Goal: Task Accomplishment & Management: Use online tool/utility

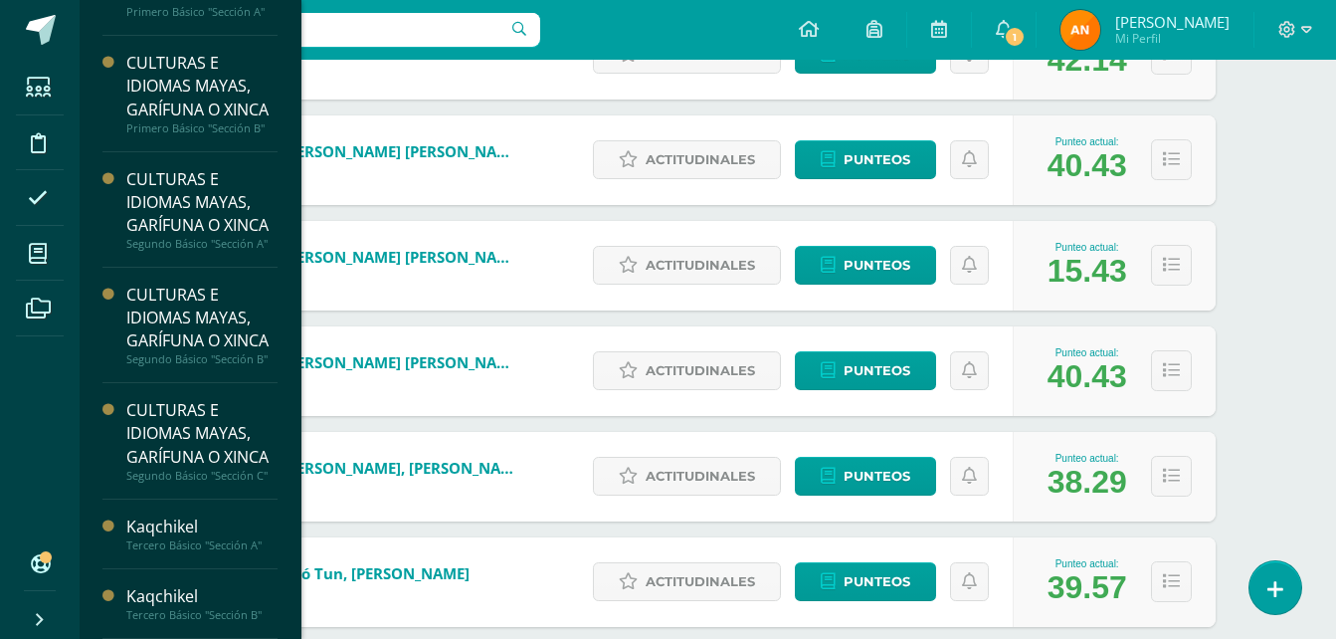
scroll to position [194, 0]
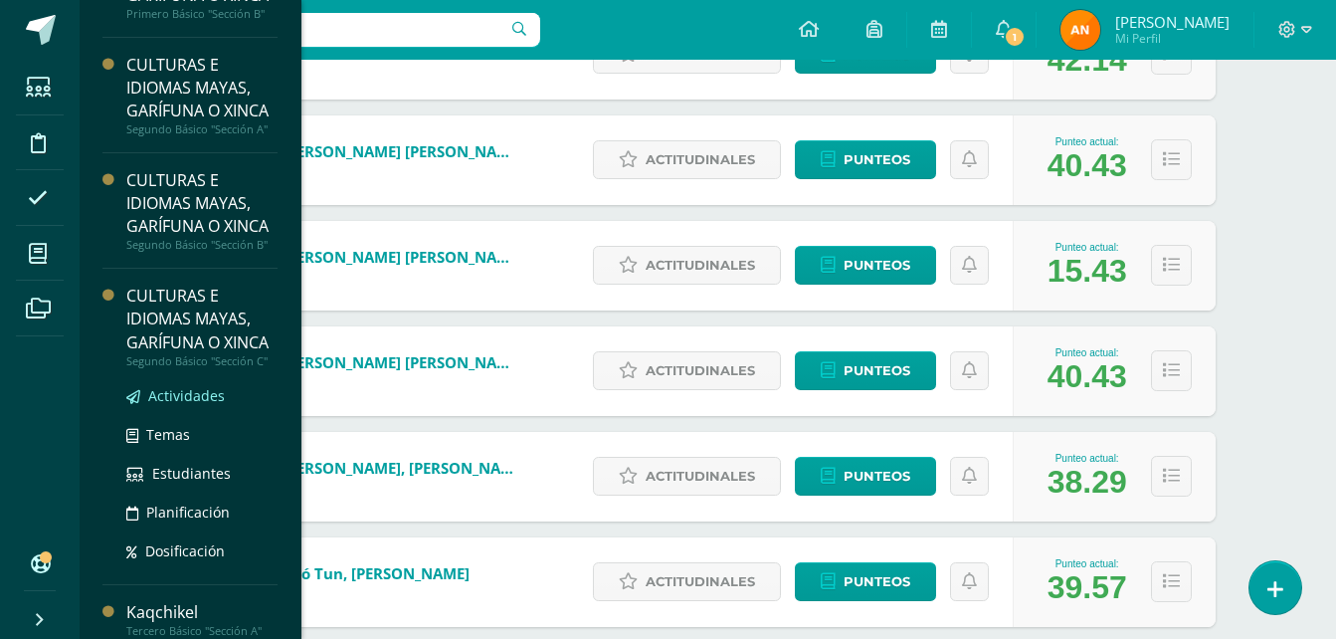
click at [172, 405] on span "Actividades" at bounding box center [186, 395] width 77 height 19
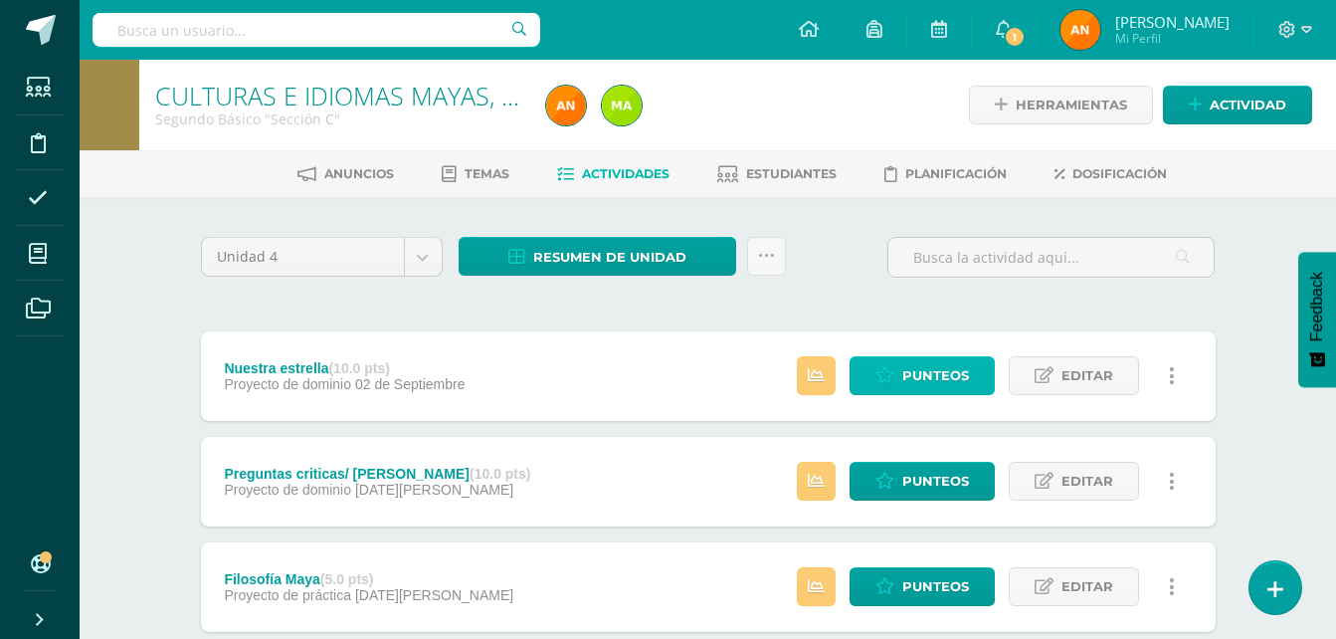
click at [938, 394] on span "Punteos" at bounding box center [935, 375] width 67 height 37
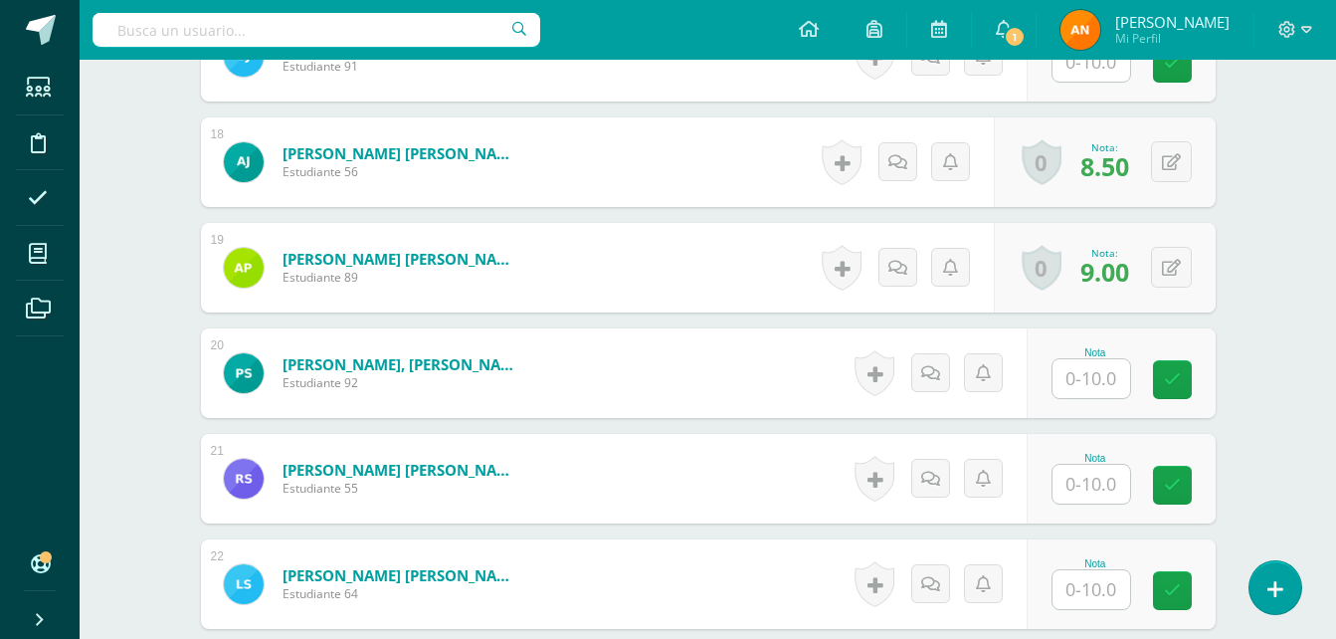
scroll to position [2368, 0]
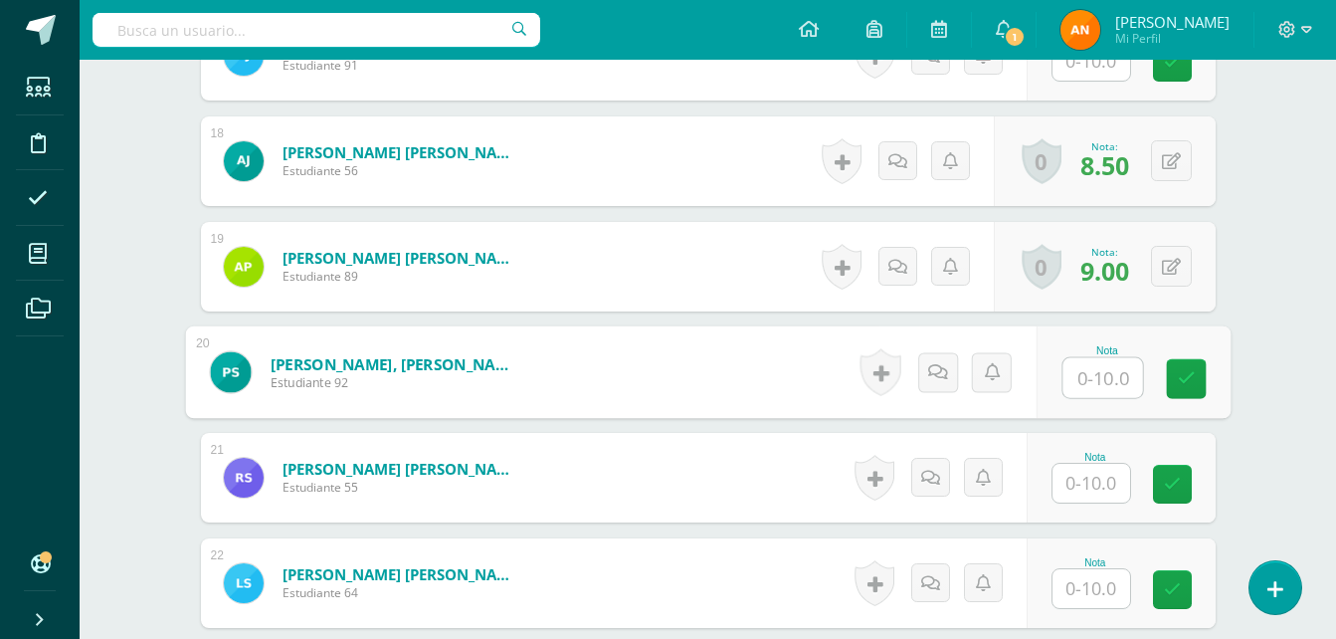
click at [1075, 371] on input "text" at bounding box center [1103, 378] width 80 height 40
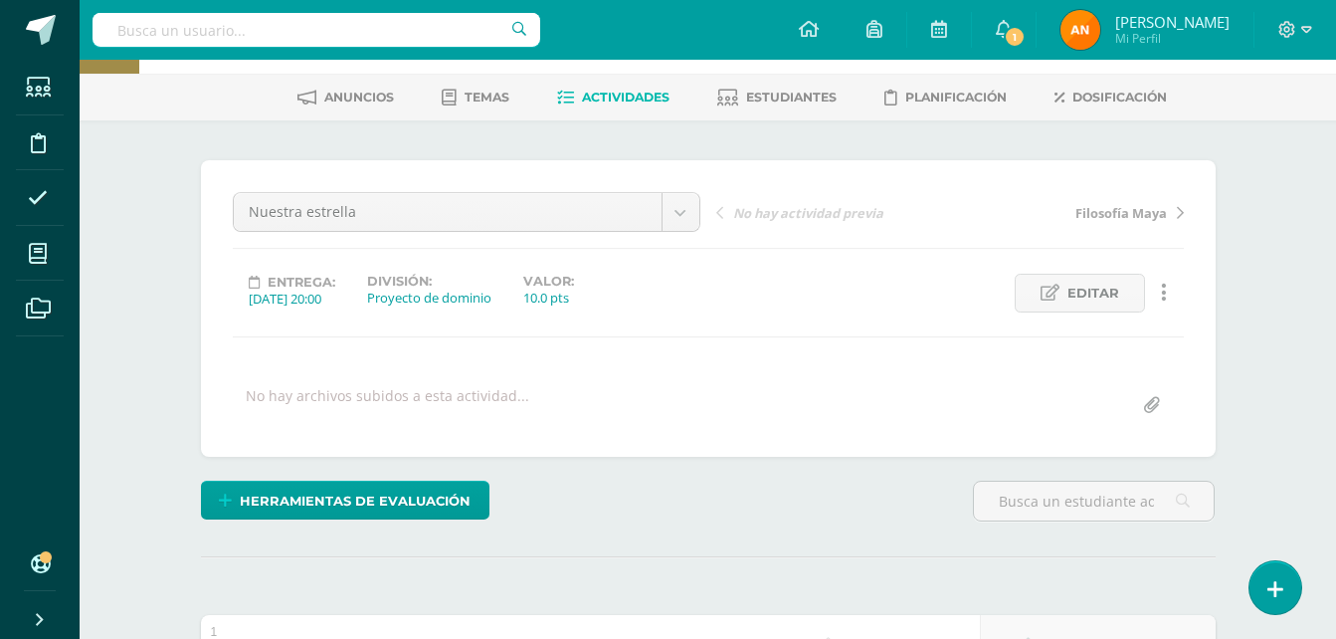
scroll to position [0, 0]
